Goal: Information Seeking & Learning: Learn about a topic

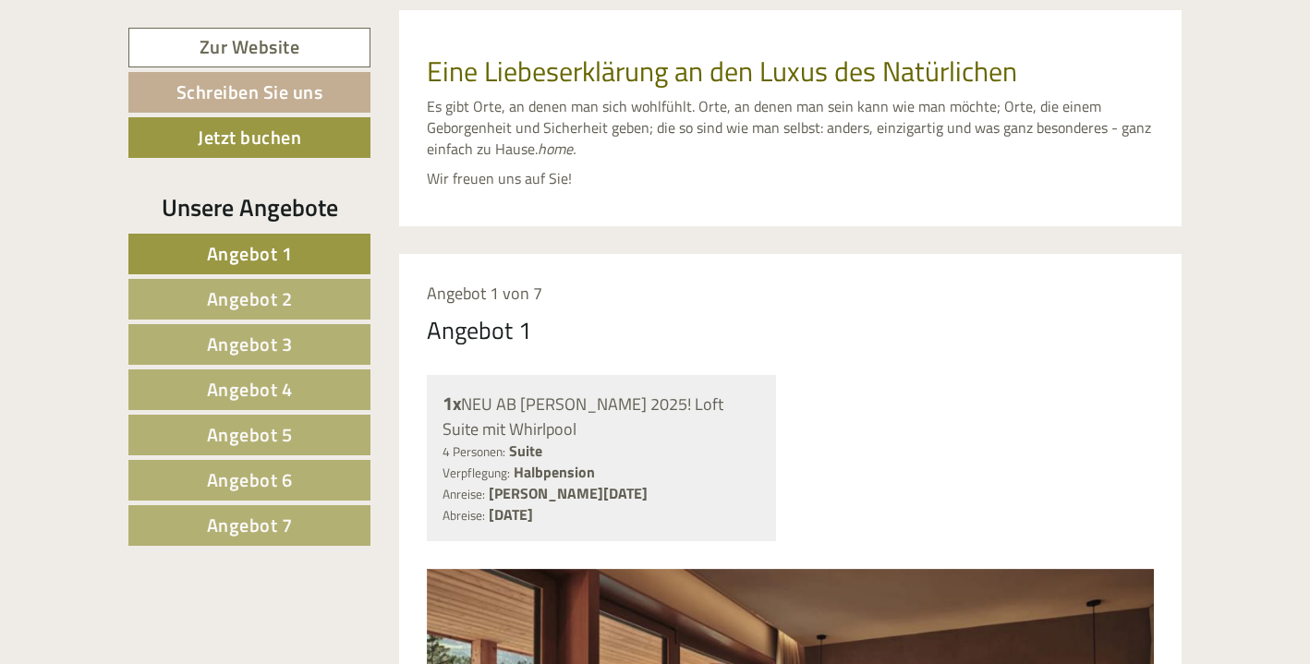
scroll to position [901, 0]
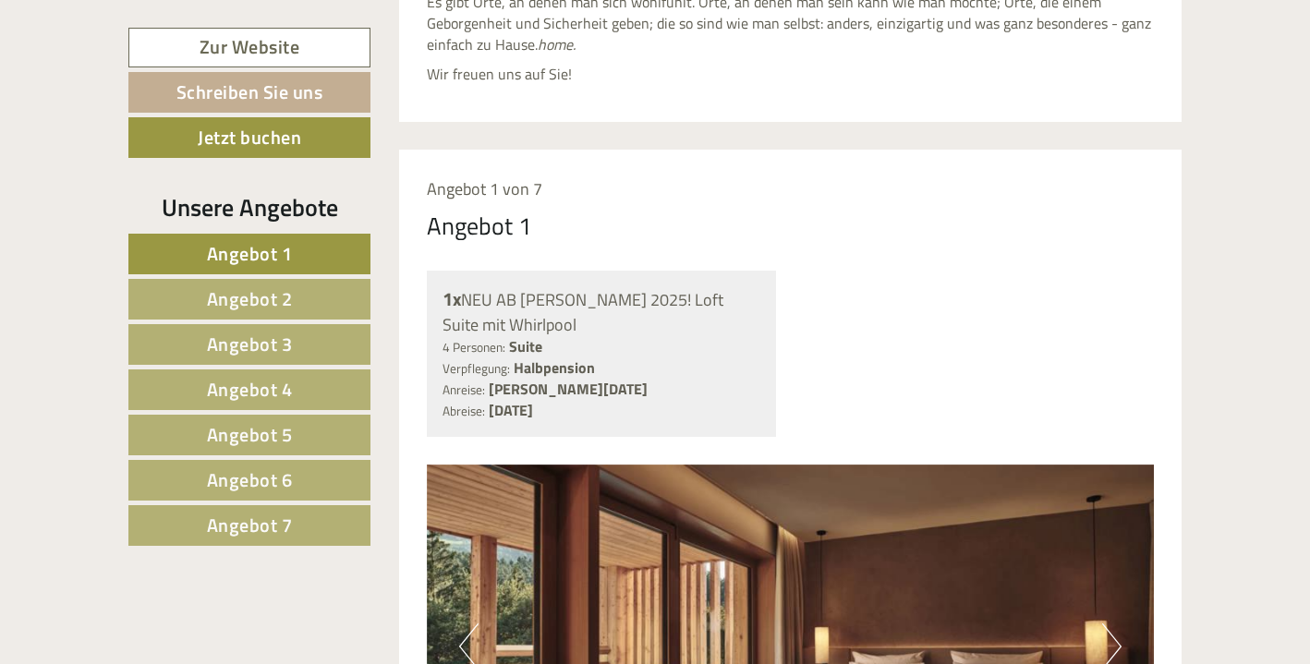
click at [313, 436] on link "Angebot 5" at bounding box center [249, 435] width 242 height 41
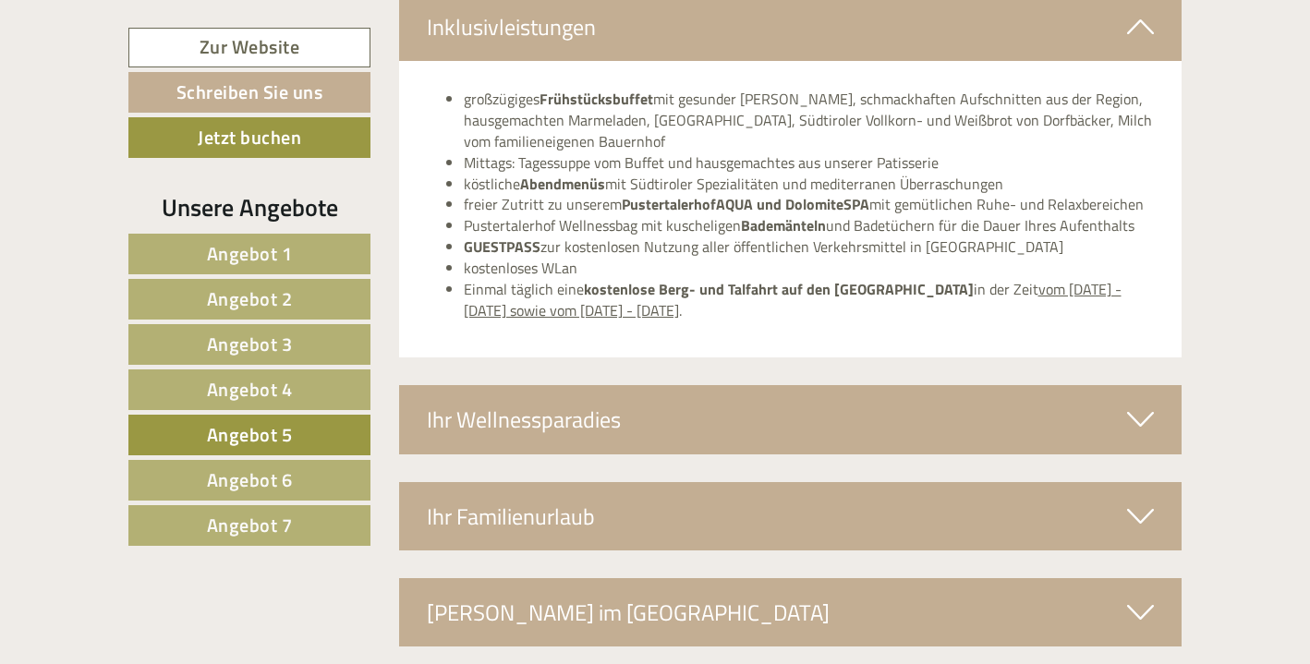
scroll to position [2907, 0]
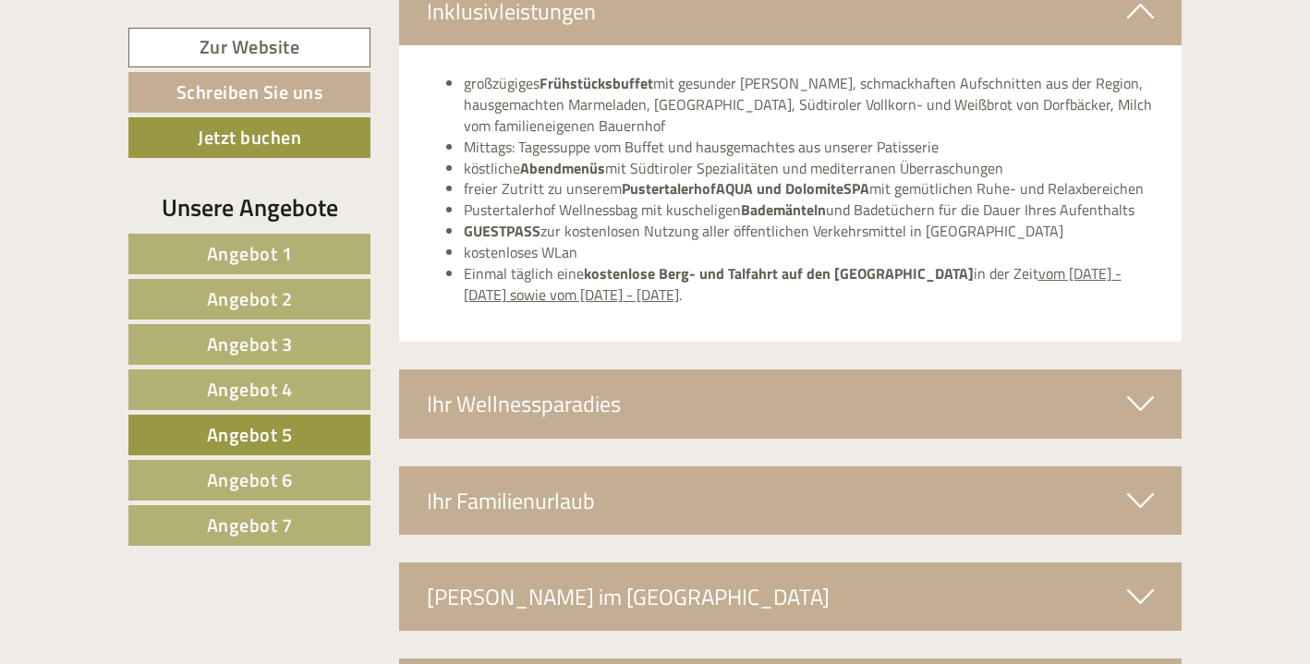
click at [262, 475] on span "Angebot 6" at bounding box center [250, 480] width 86 height 29
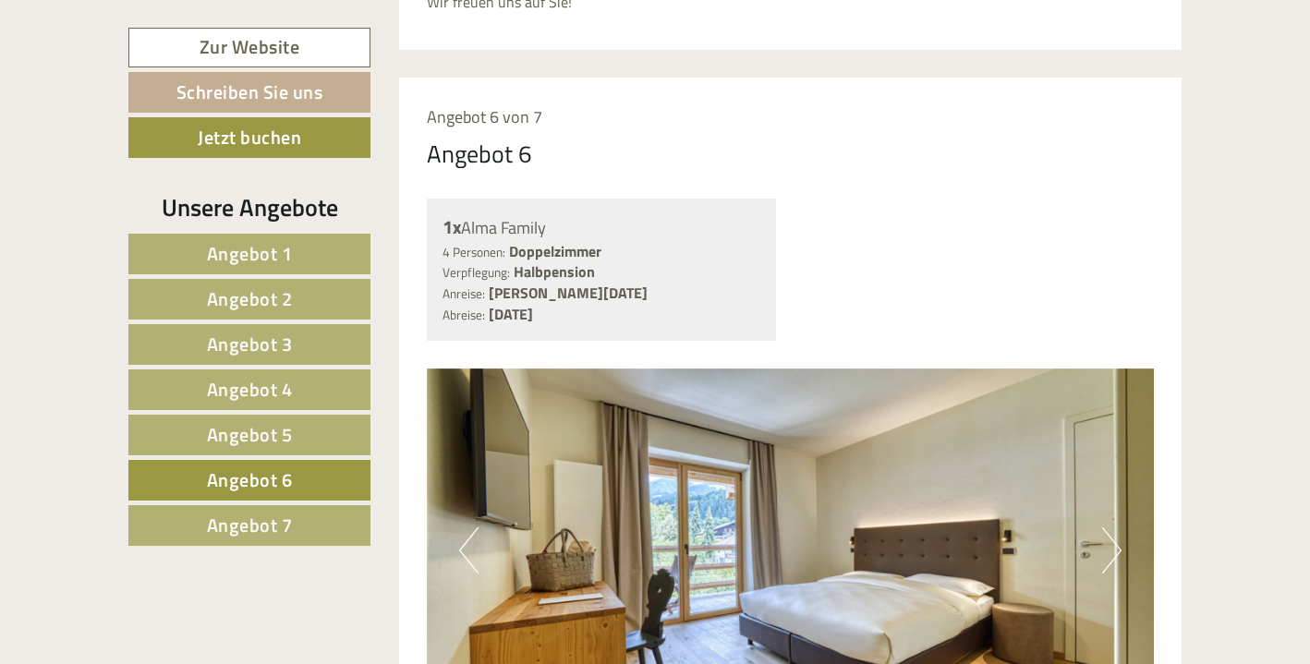
scroll to position [953, 0]
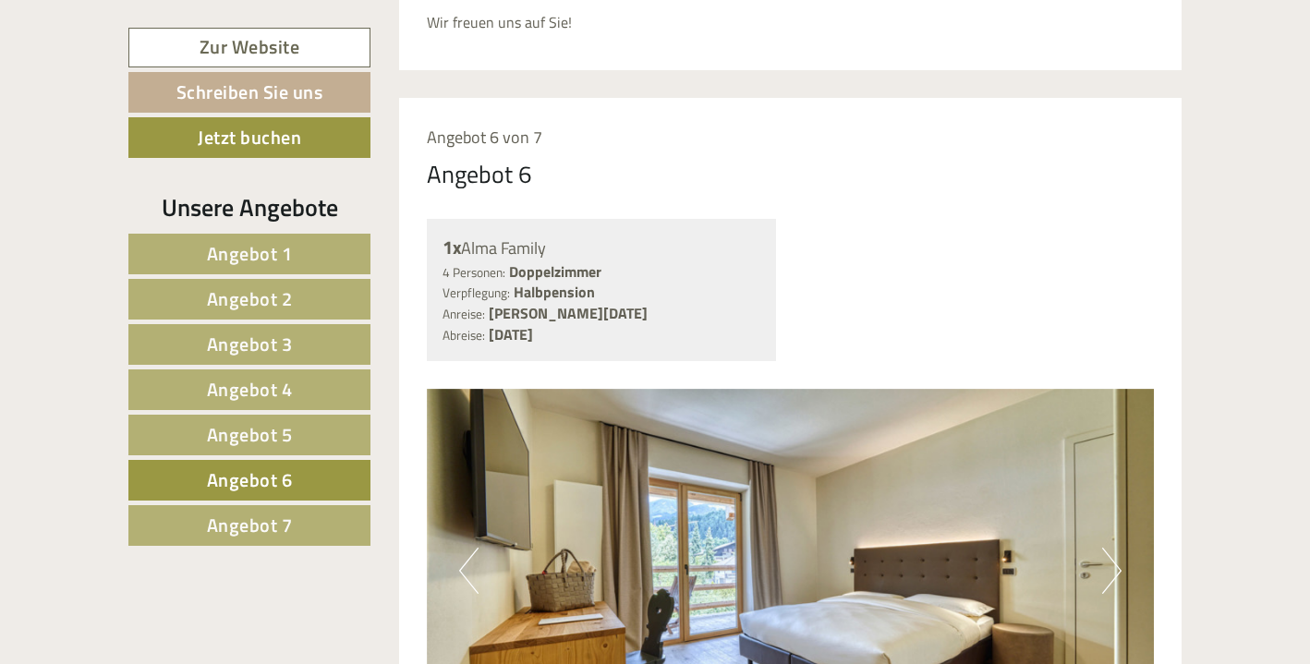
drag, startPoint x: 469, startPoint y: 205, endPoint x: 551, endPoint y: 206, distance: 81.3
click at [551, 235] on div "1x Alma Family" at bounding box center [602, 248] width 319 height 27
copy div "Alma Family"
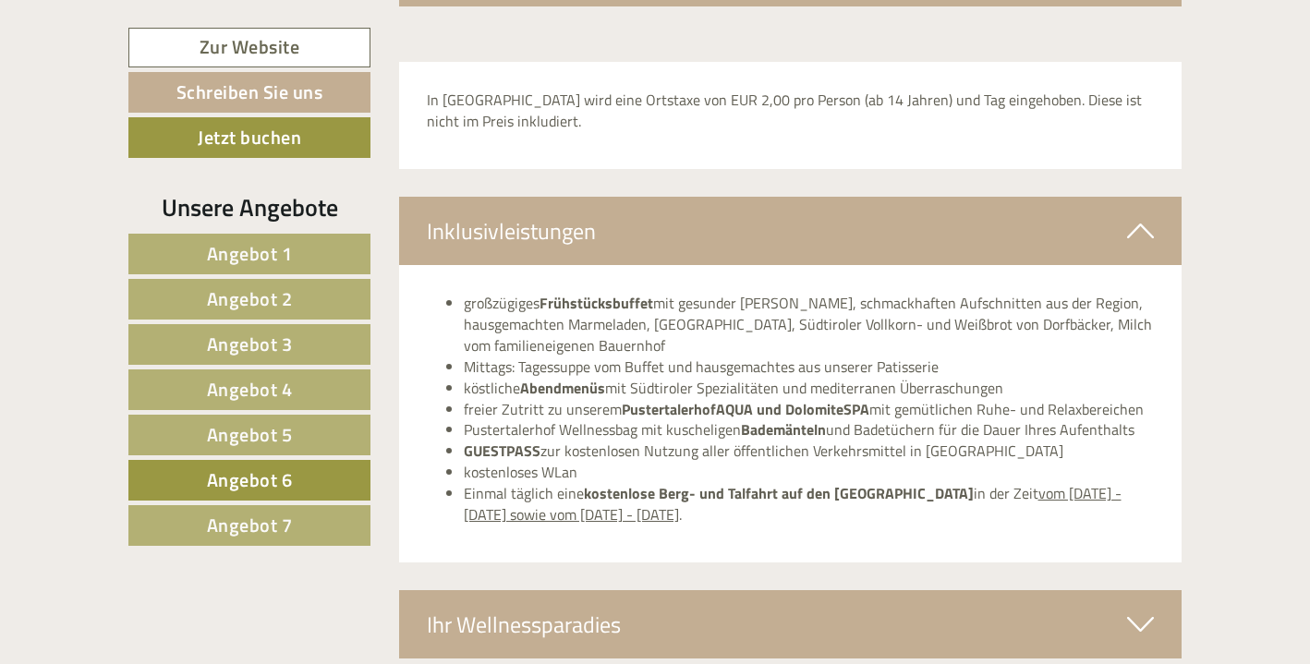
scroll to position [2529, 0]
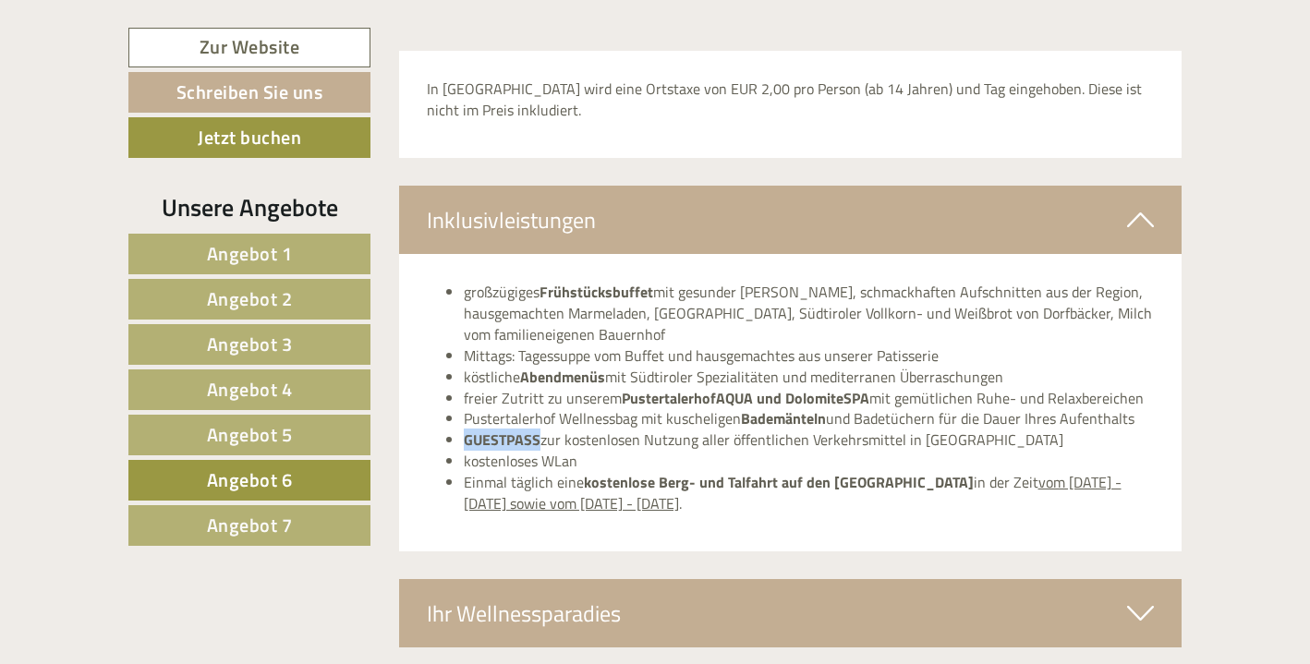
drag, startPoint x: 468, startPoint y: 373, endPoint x: 538, endPoint y: 369, distance: 70.4
click at [538, 429] on strong "GUESTPASS" at bounding box center [502, 440] width 77 height 22
copy strong "GUESTPASS"
click at [517, 579] on div "Ihr Wellnessparadies" at bounding box center [790, 613] width 783 height 68
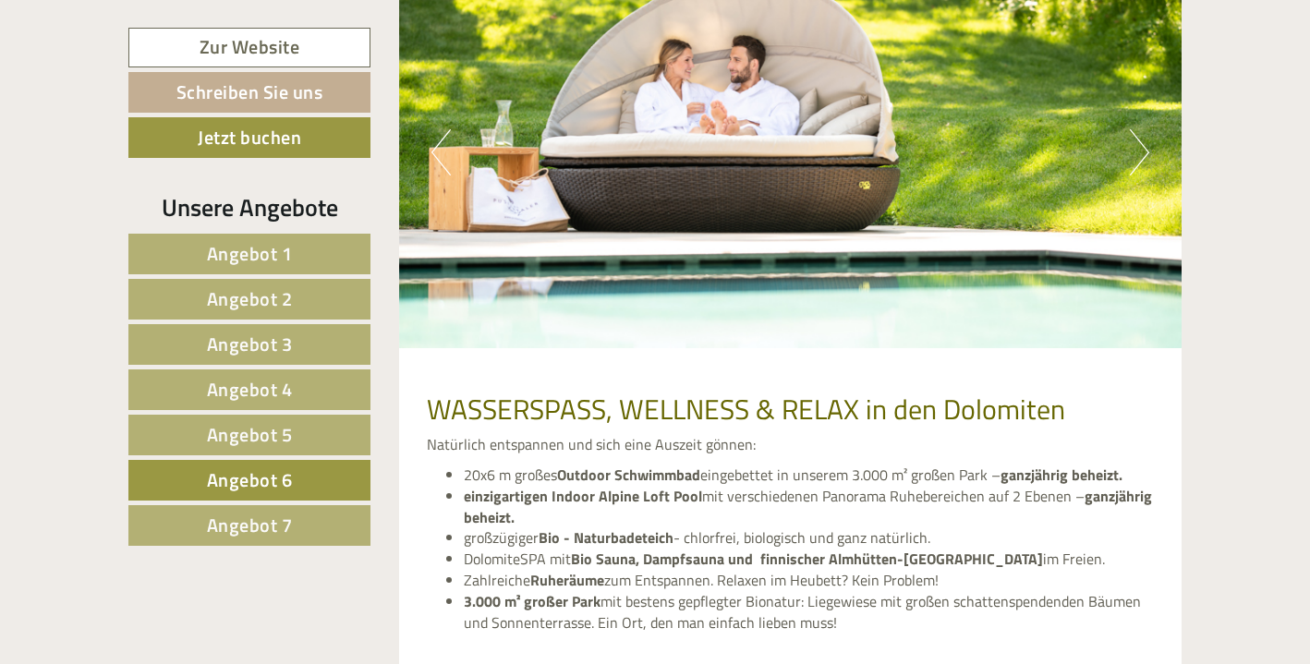
scroll to position [3293, 0]
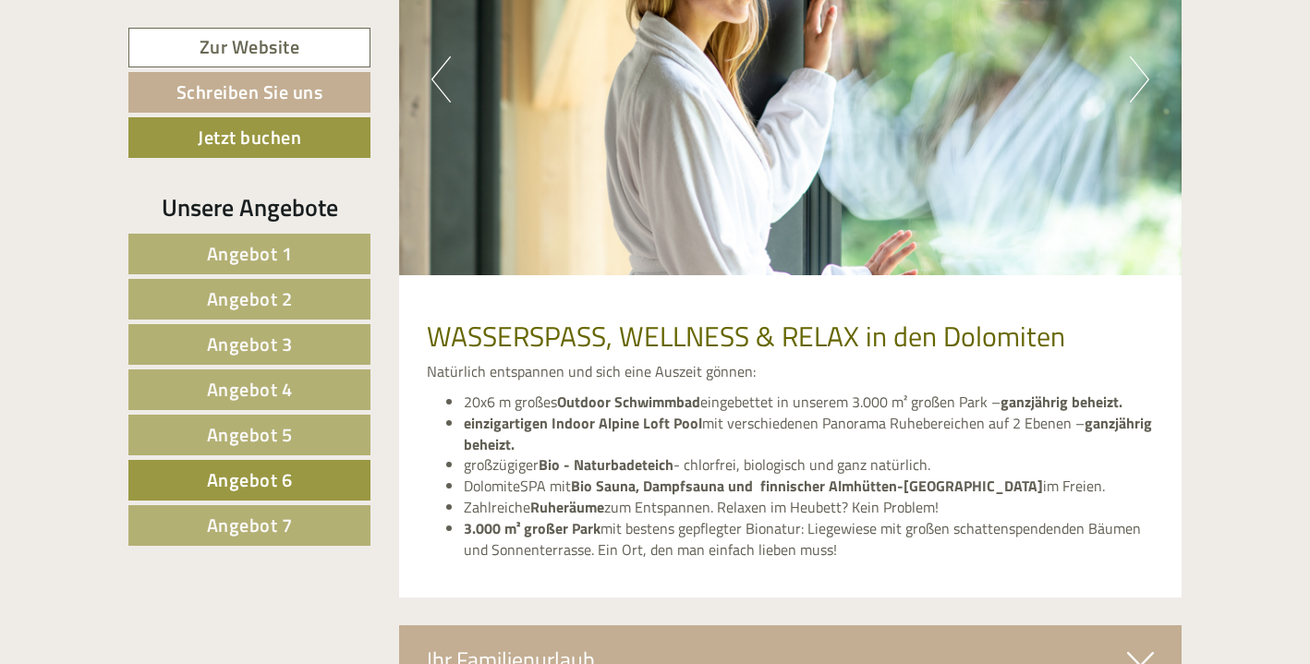
click at [539, 626] on div "Ihr Familienurlaub" at bounding box center [790, 660] width 783 height 68
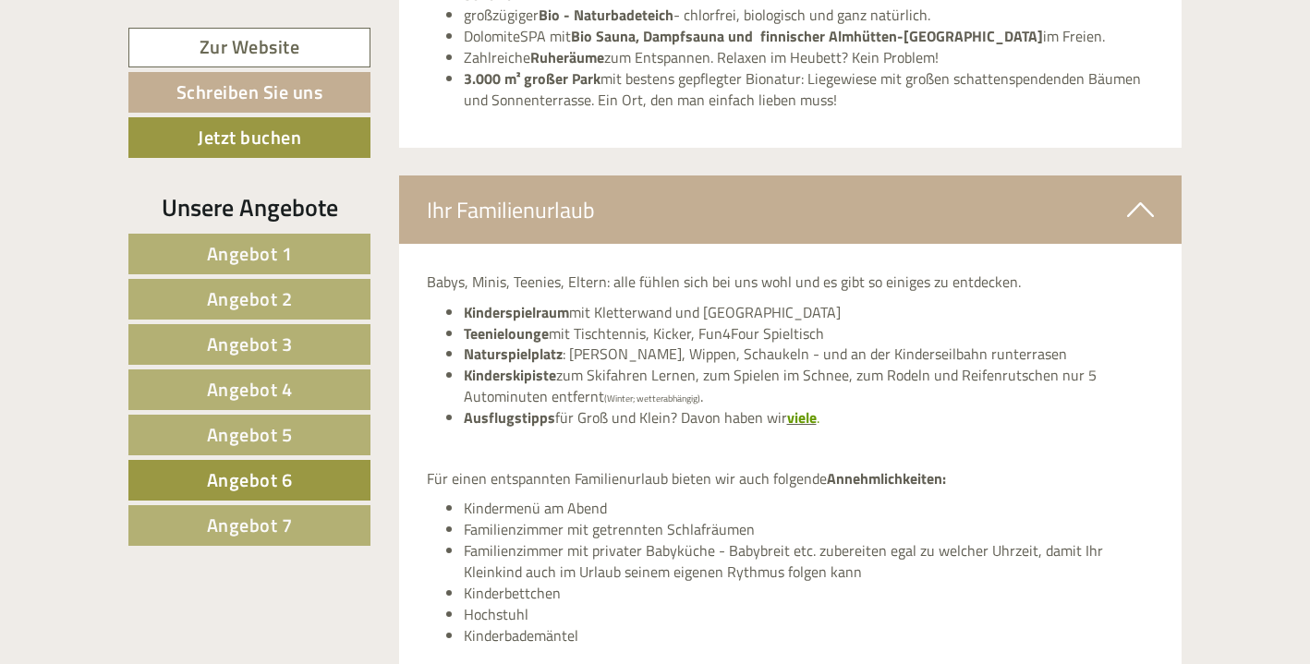
scroll to position [3747, 0]
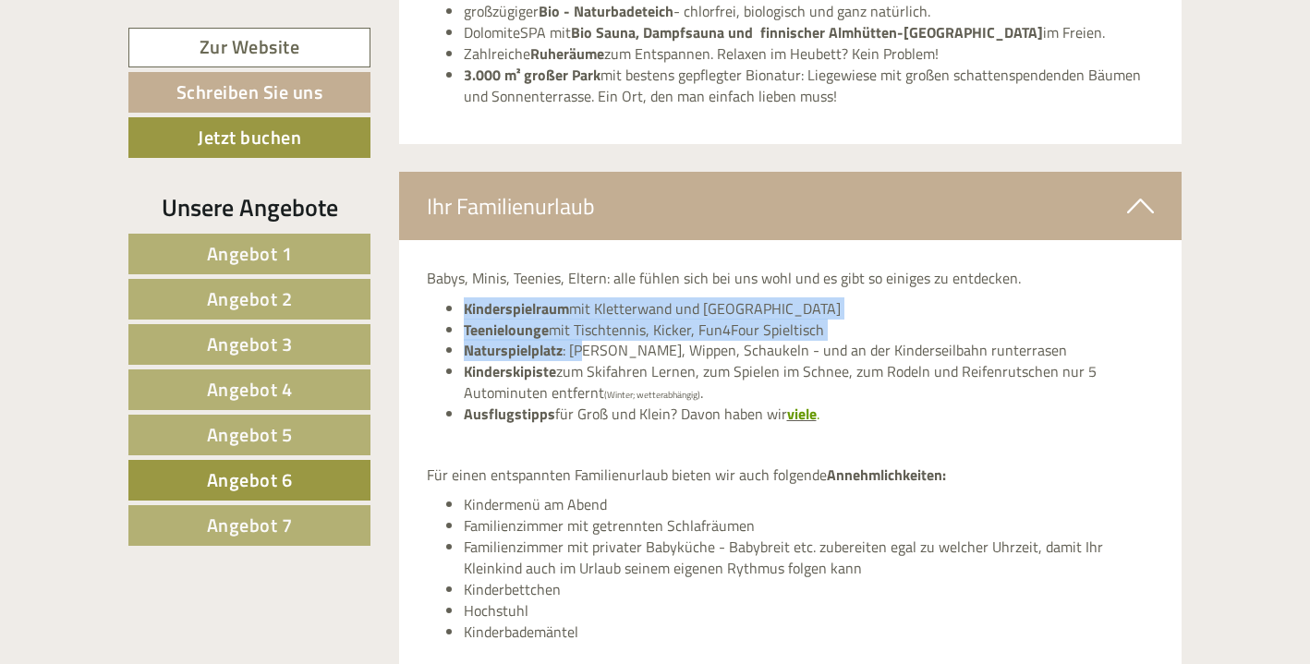
drag, startPoint x: 466, startPoint y: 231, endPoint x: 587, endPoint y: 276, distance: 129.2
click at [588, 298] on ul "Kinderspielraum mit Kletterwand und Ritterburg Teenielounge mit Tischtennis, Ki…" at bounding box center [791, 361] width 728 height 127
click at [532, 319] on strong "Teenielounge" at bounding box center [506, 330] width 85 height 22
drag, startPoint x: 466, startPoint y: 230, endPoint x: 565, endPoint y: 271, distance: 107.7
click at [565, 298] on ul "Kinderspielraum mit Kletterwand und Ritterburg Teenielounge mit Tischtennis, Ki…" at bounding box center [791, 361] width 728 height 127
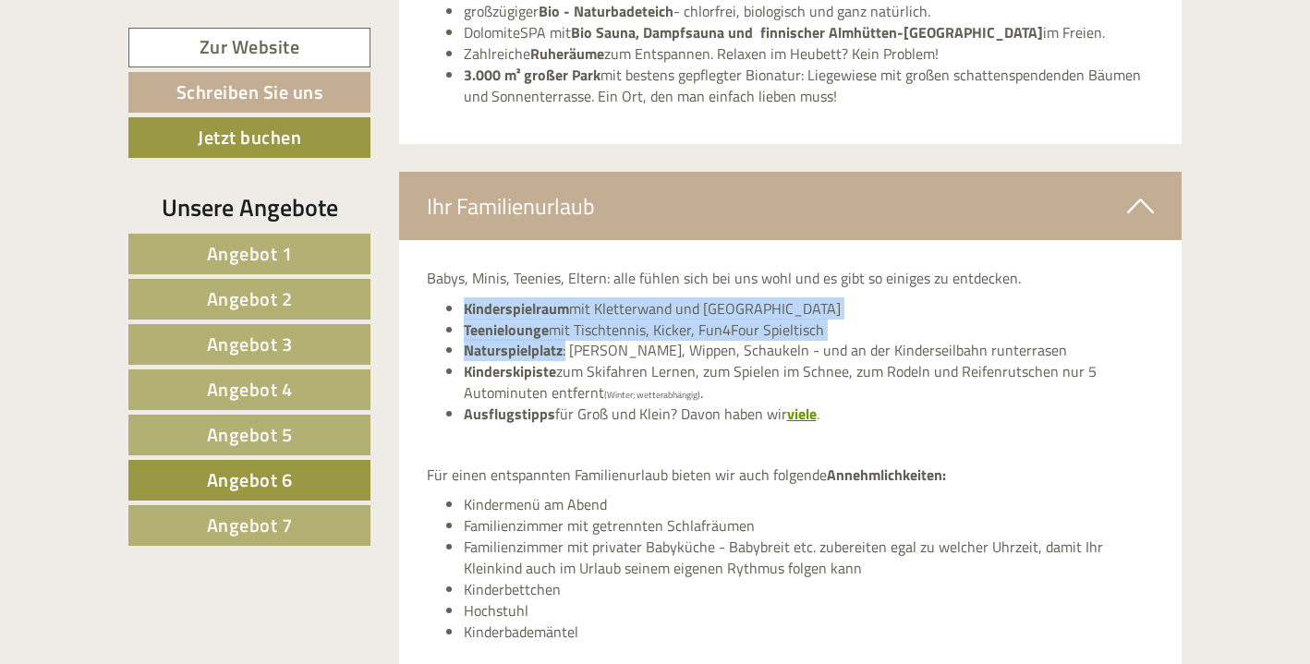
click at [538, 319] on strong "Teenielounge" at bounding box center [506, 330] width 85 height 22
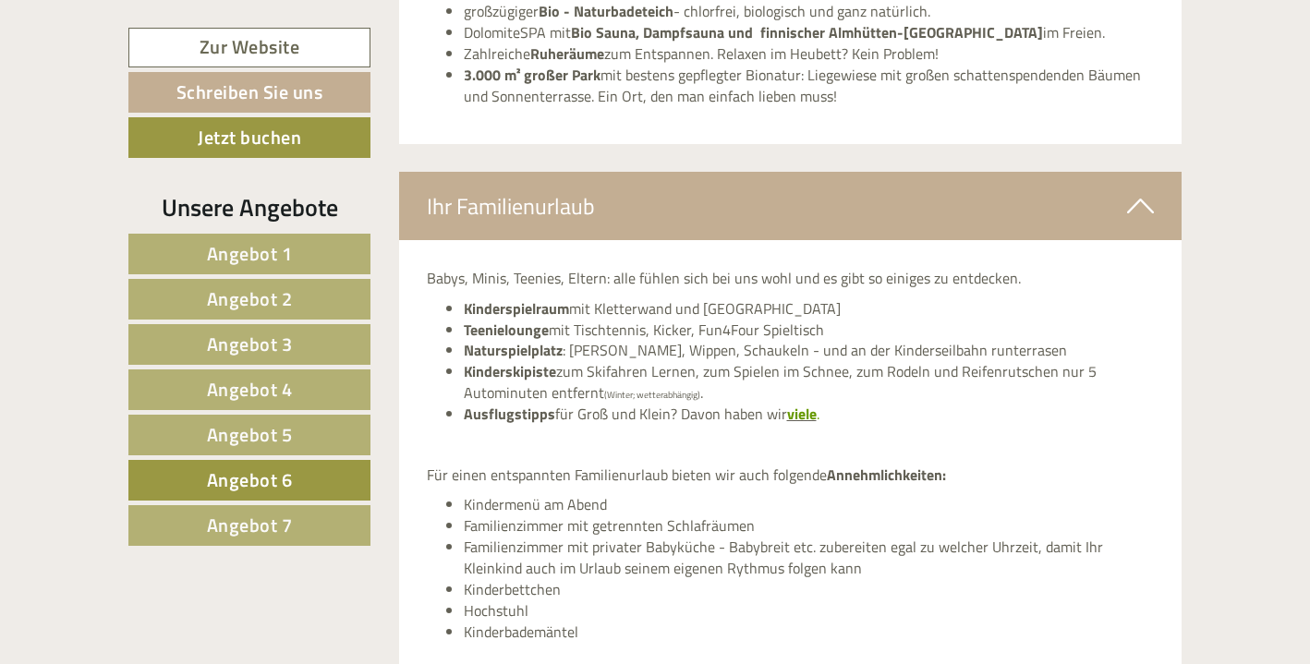
click at [617, 172] on div "Ihr Familienurlaub" at bounding box center [790, 206] width 783 height 68
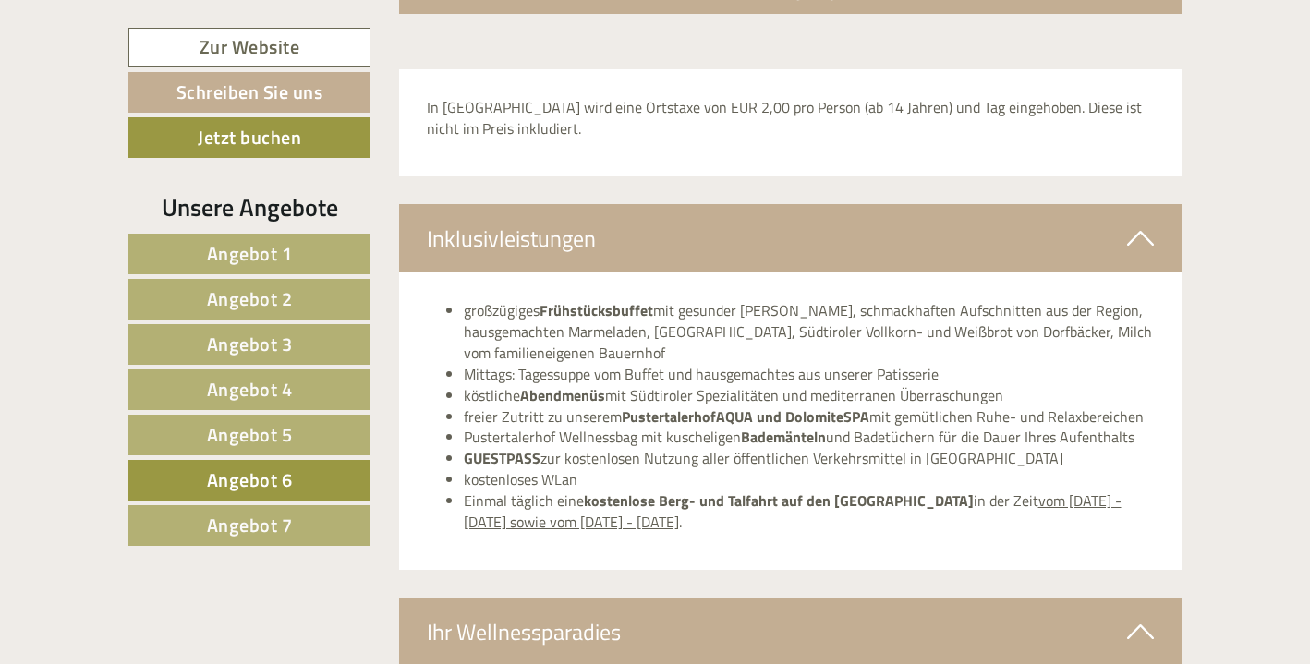
scroll to position [2500, 0]
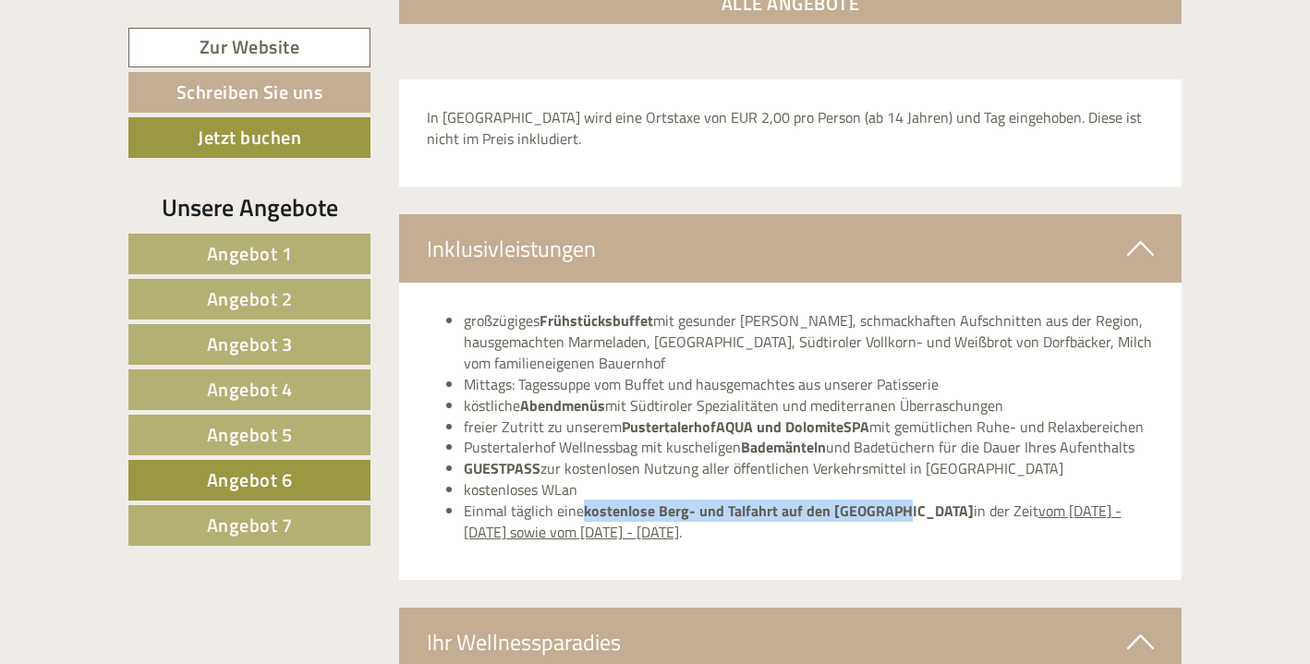
drag, startPoint x: 589, startPoint y: 446, endPoint x: 888, endPoint y: 445, distance: 298.4
click at [888, 500] on strong "kostenlose Berg- und Talfahrt auf den [GEOGRAPHIC_DATA]" at bounding box center [779, 511] width 390 height 22
copy strong "kostenlose Berg- und Talfahrt auf den [GEOGRAPHIC_DATA]"
